Goal: Find specific page/section: Find specific page/section

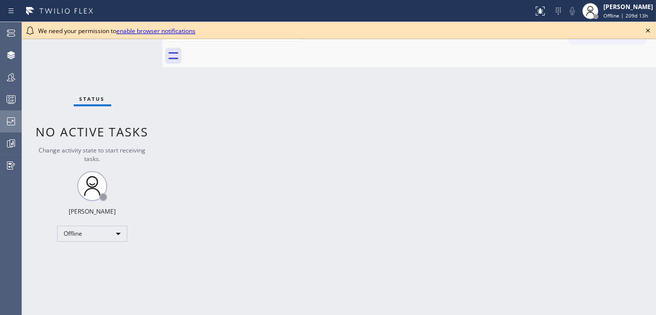
click at [15, 124] on icon at bounding box center [11, 121] width 8 height 8
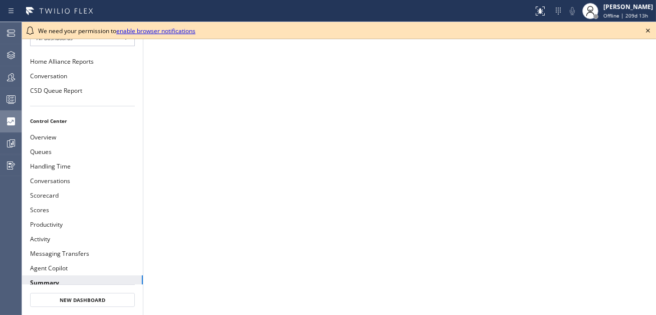
click at [648, 27] on icon at bounding box center [648, 31] width 12 height 12
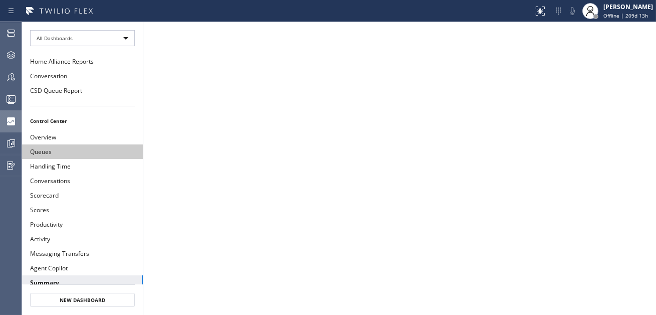
click at [74, 151] on button "Queues" at bounding box center [82, 151] width 121 height 15
click at [39, 153] on button "Queues" at bounding box center [82, 151] width 121 height 15
click at [41, 150] on button "Queues" at bounding box center [82, 151] width 121 height 15
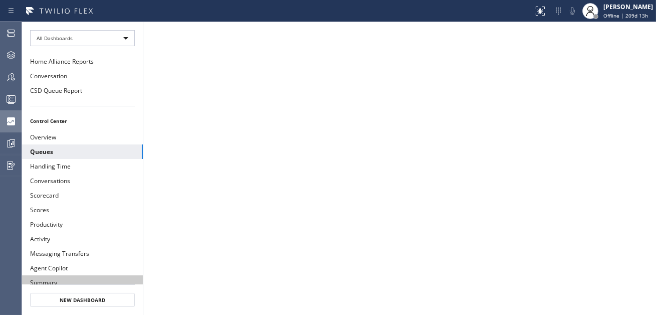
click at [45, 277] on button "Summary" at bounding box center [82, 282] width 121 height 15
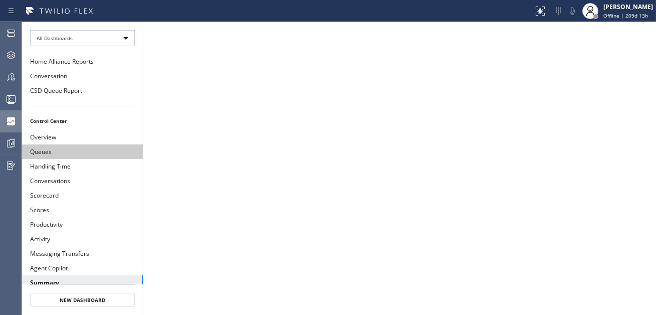
click at [50, 155] on button "Queues" at bounding box center [82, 151] width 121 height 15
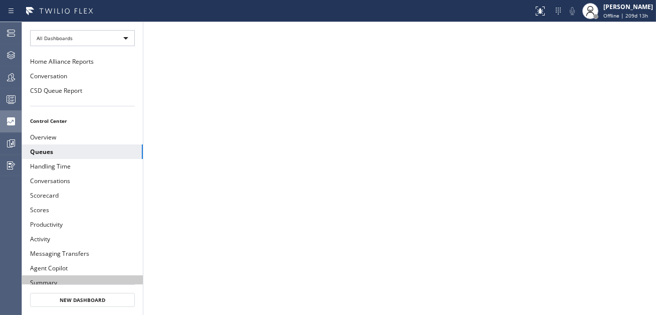
click at [65, 278] on button "Summary" at bounding box center [82, 282] width 121 height 15
